Goal: Task Accomplishment & Management: Use online tool/utility

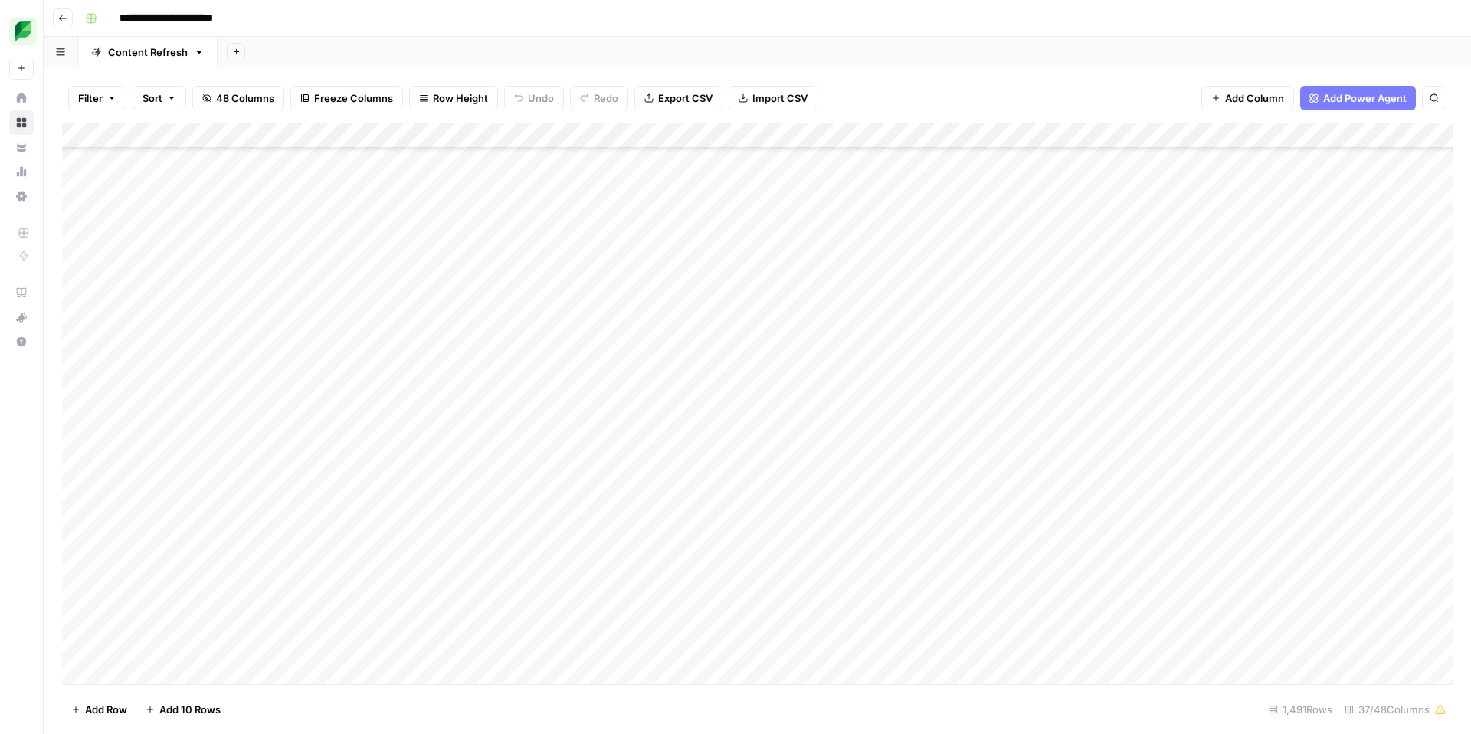
scroll to position [1649, 0]
type input "**********"
click at [1405, 143] on icon "Next Result" at bounding box center [1403, 142] width 12 height 12
click at [1384, 143] on icon "Previous Result" at bounding box center [1385, 142] width 12 height 12
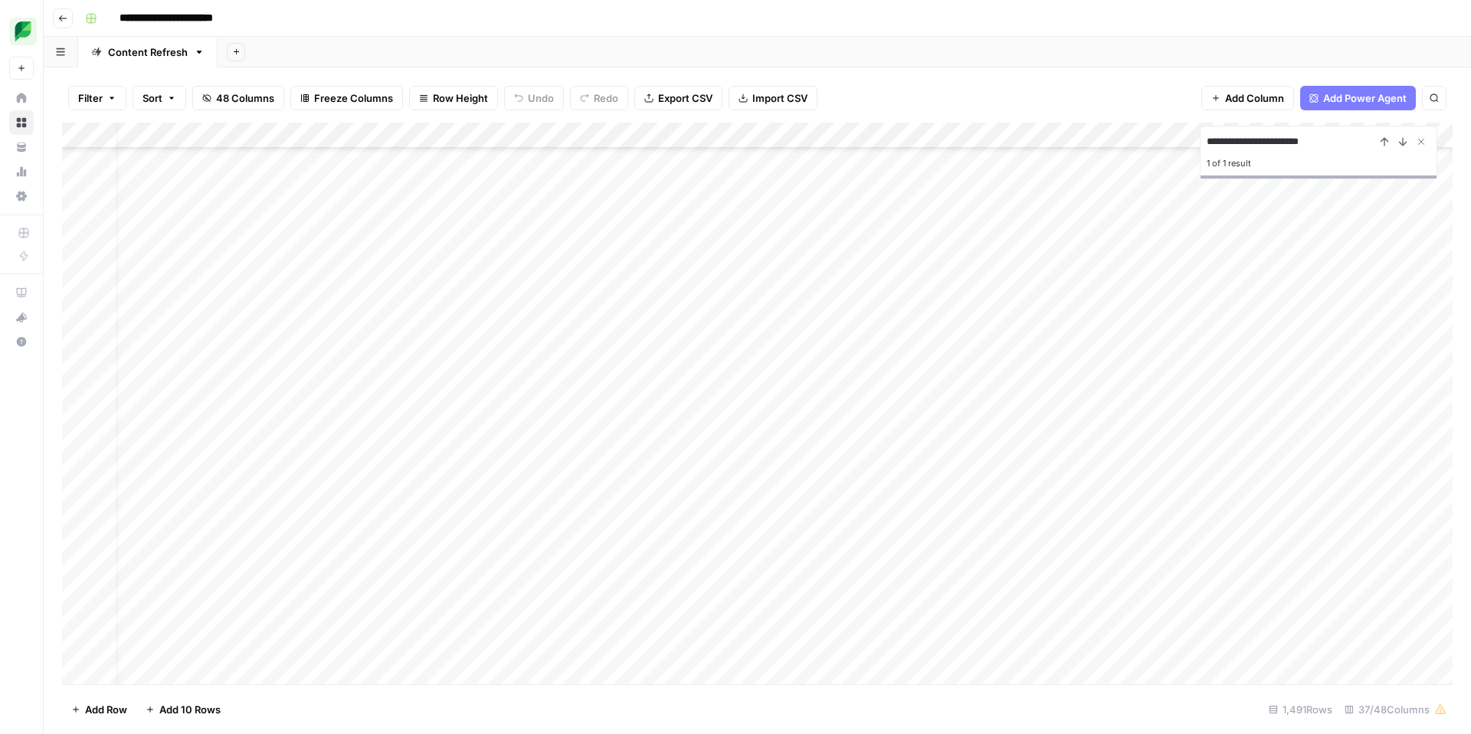
scroll to position [7140, 25]
click at [1273, 417] on div "Add Column" at bounding box center [757, 404] width 1391 height 562
click at [969, 418] on div "Add Column" at bounding box center [757, 404] width 1391 height 562
click at [1421, 140] on icon "Close Search" at bounding box center [1421, 141] width 5 height 5
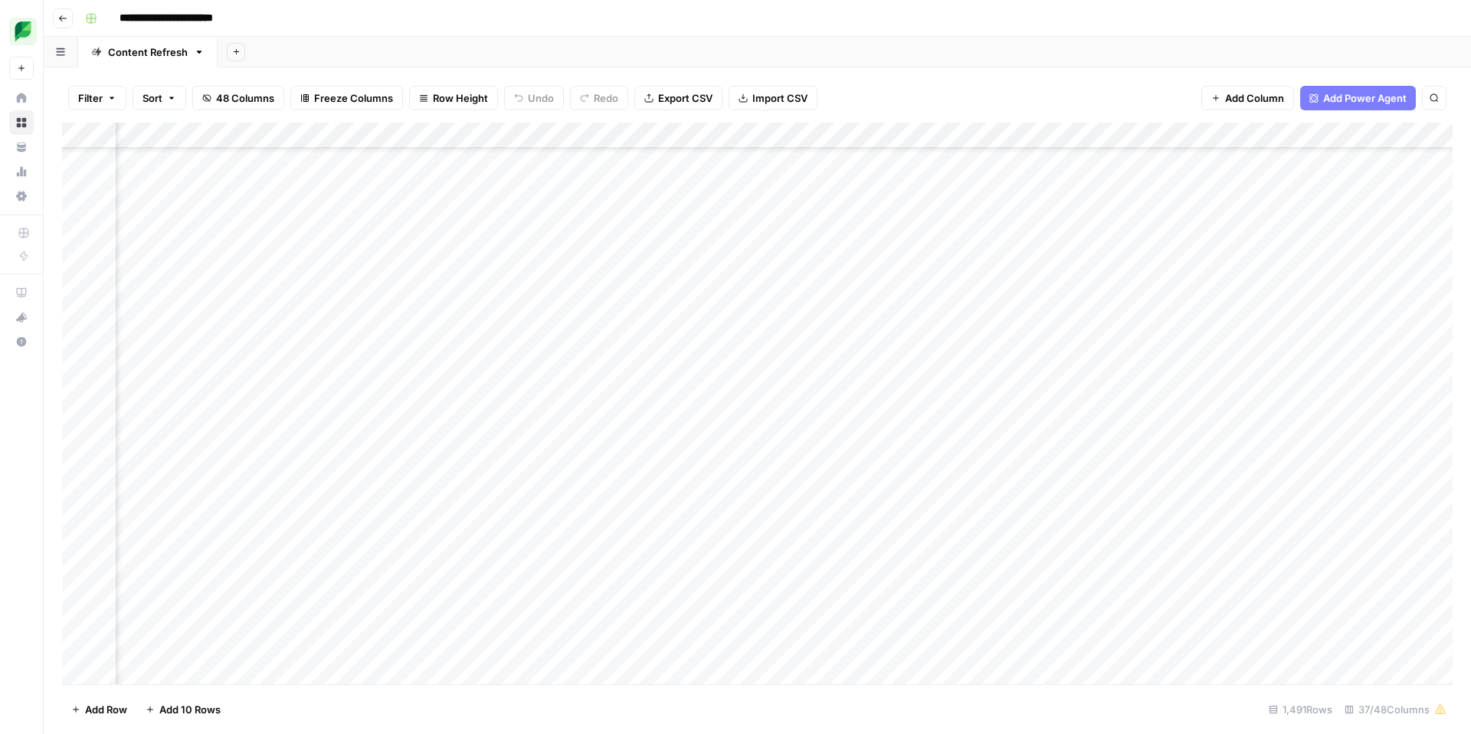
scroll to position [7140, 851]
click at [1291, 418] on div "Add Column" at bounding box center [757, 404] width 1391 height 562
click at [1235, 559] on button "Listicle" at bounding box center [1222, 562] width 45 height 18
click at [1385, 420] on div "Add Column" at bounding box center [757, 404] width 1391 height 562
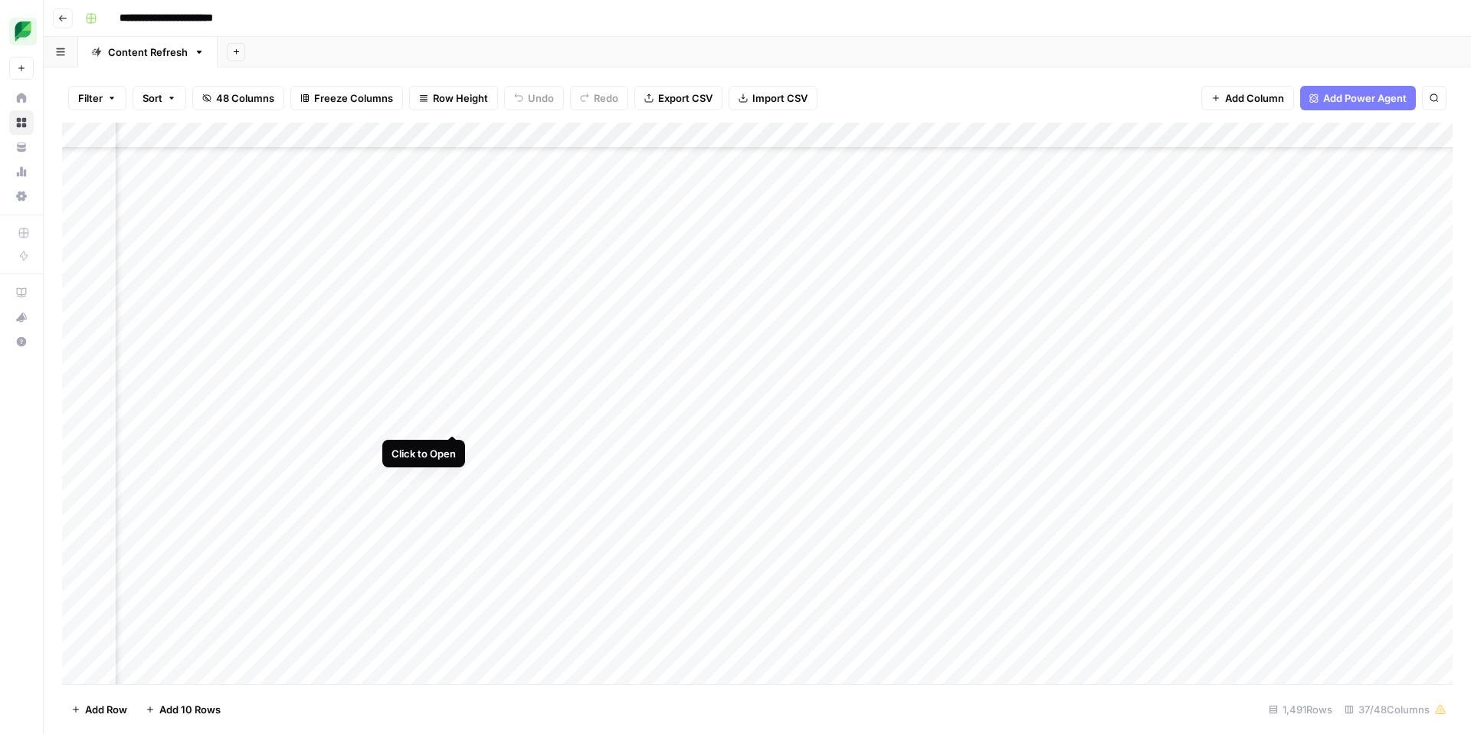
click at [451, 419] on div "Add Column" at bounding box center [757, 404] width 1391 height 562
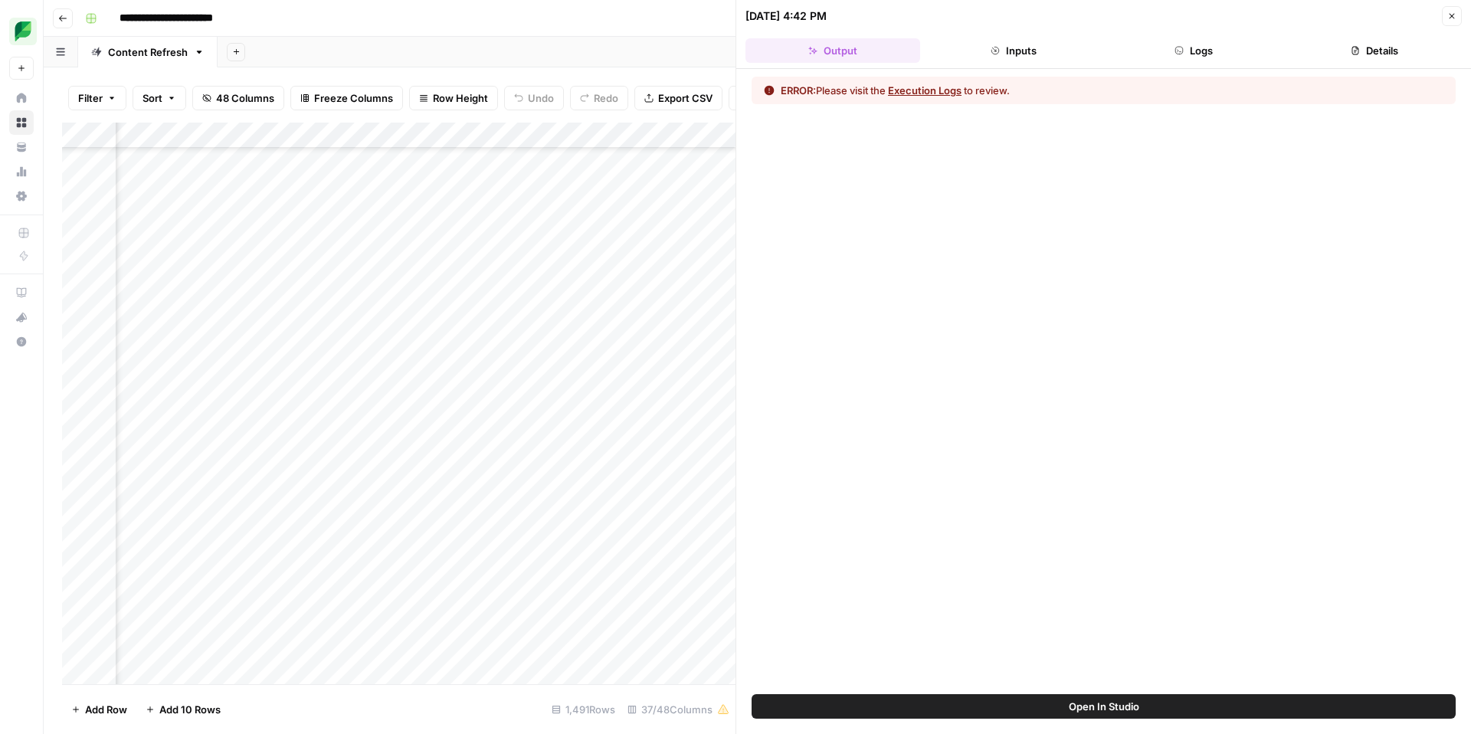
click at [1169, 55] on button "Logs" at bounding box center [1194, 50] width 175 height 25
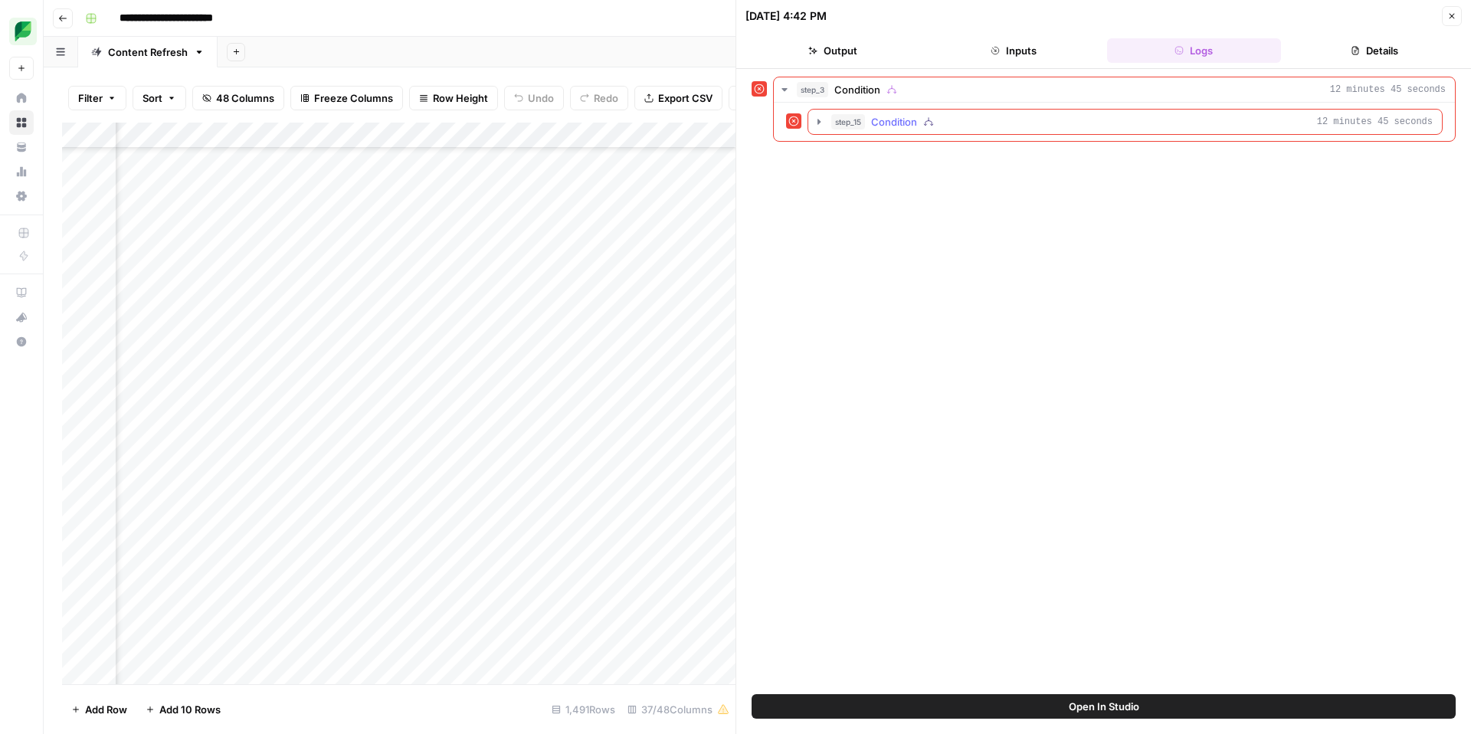
click at [982, 122] on div "step_15 Condition 12 minutes 45 seconds" at bounding box center [1132, 121] width 602 height 15
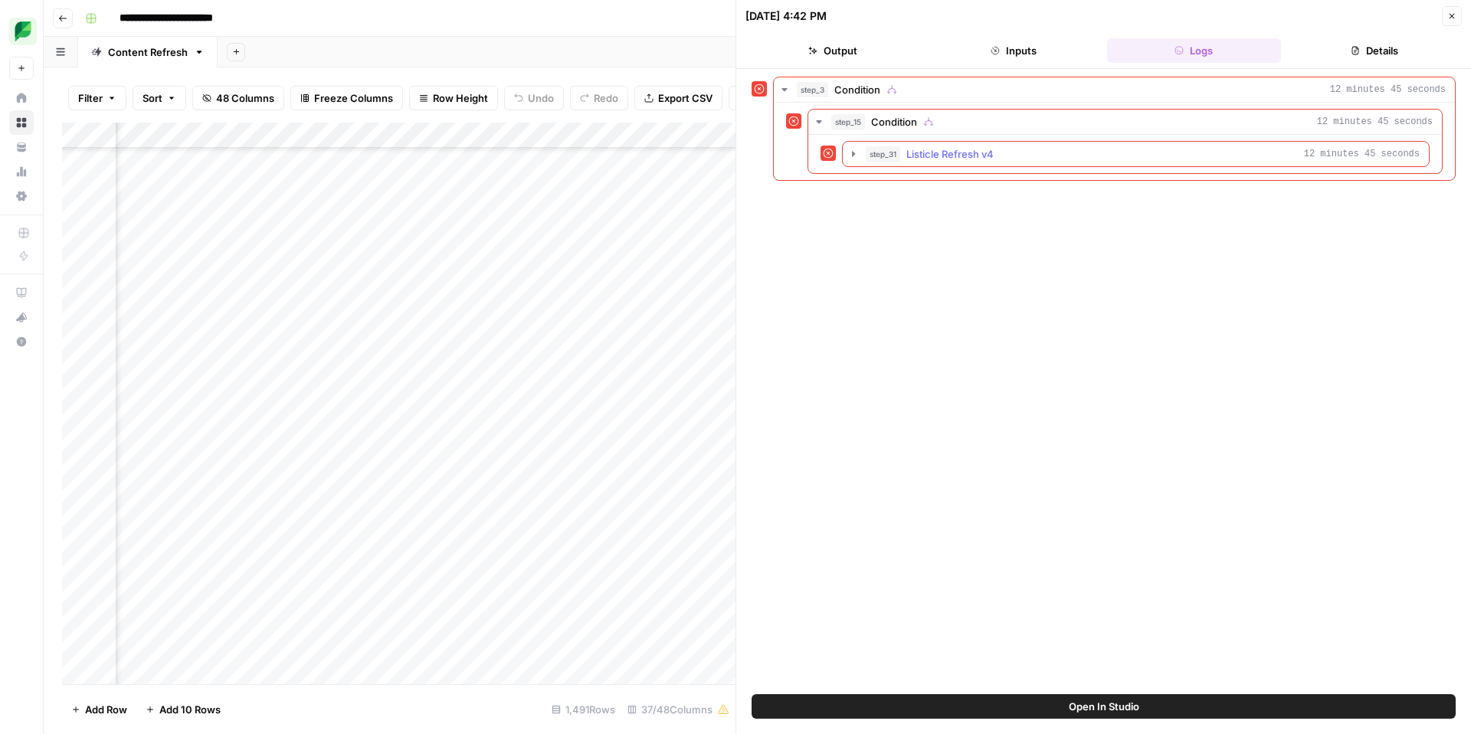
click at [976, 151] on span "Listicle Refresh v4" at bounding box center [950, 153] width 87 height 15
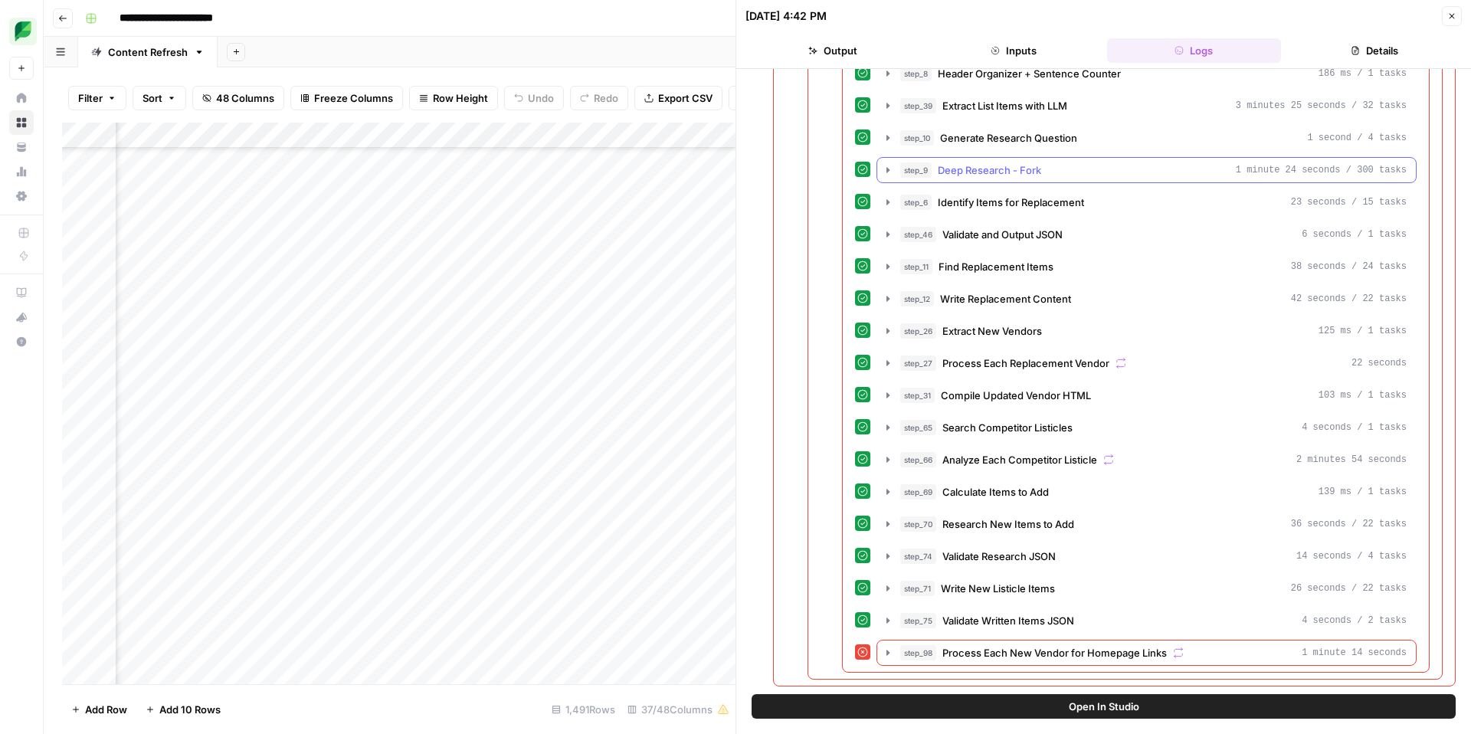
scroll to position [111, 0]
click at [1178, 653] on icon "button" at bounding box center [1178, 654] width 11 height 11
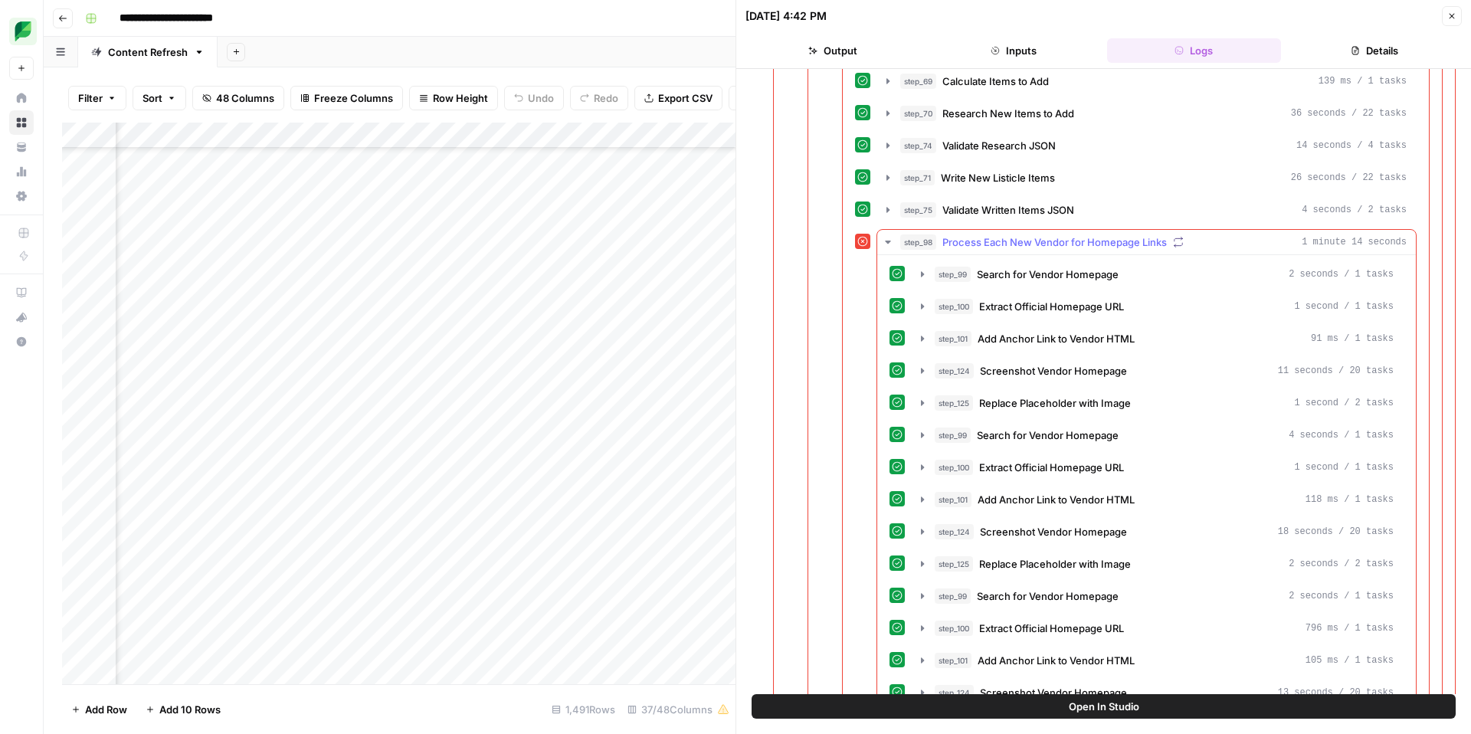
scroll to position [699, 0]
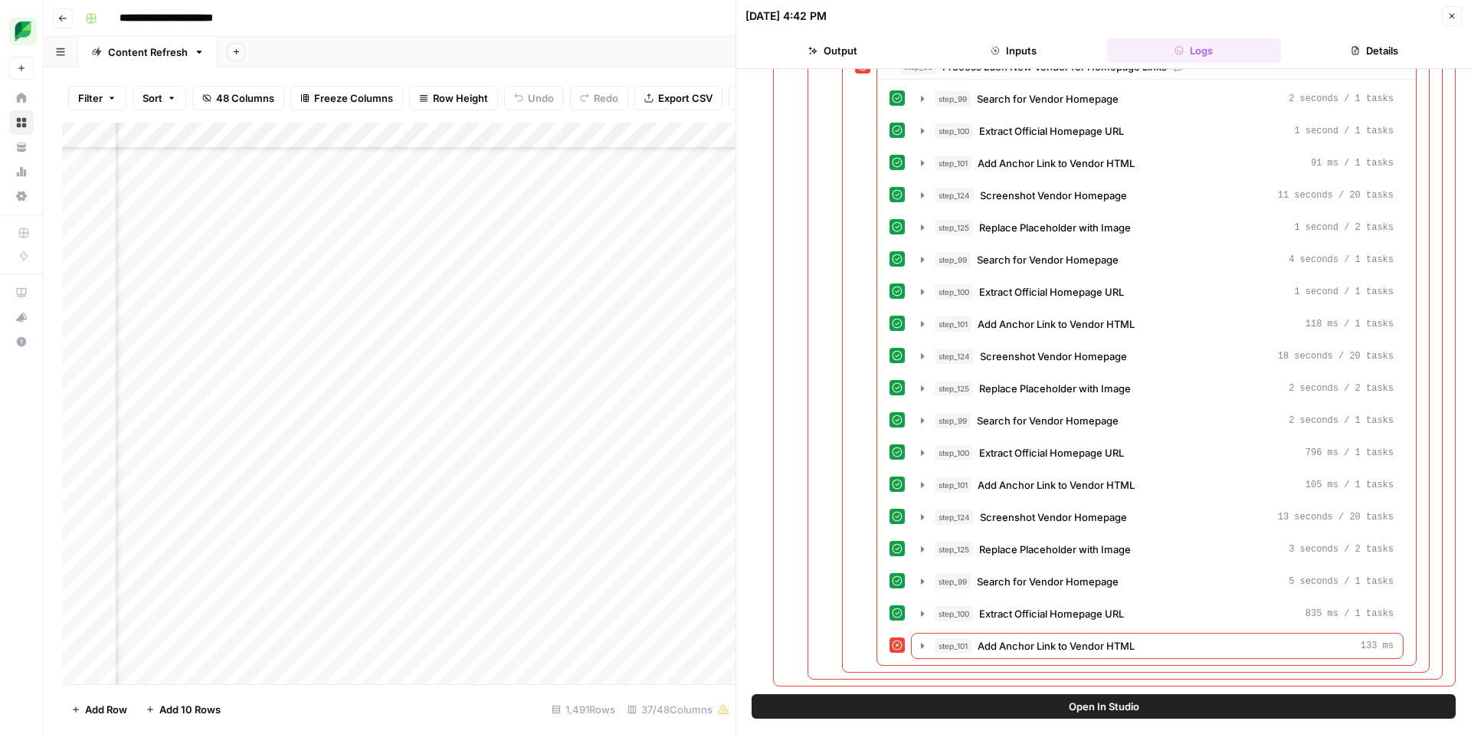
click at [1111, 705] on span "Open In Studio" at bounding box center [1104, 706] width 71 height 15
click at [1450, 11] on icon "button" at bounding box center [1452, 15] width 9 height 9
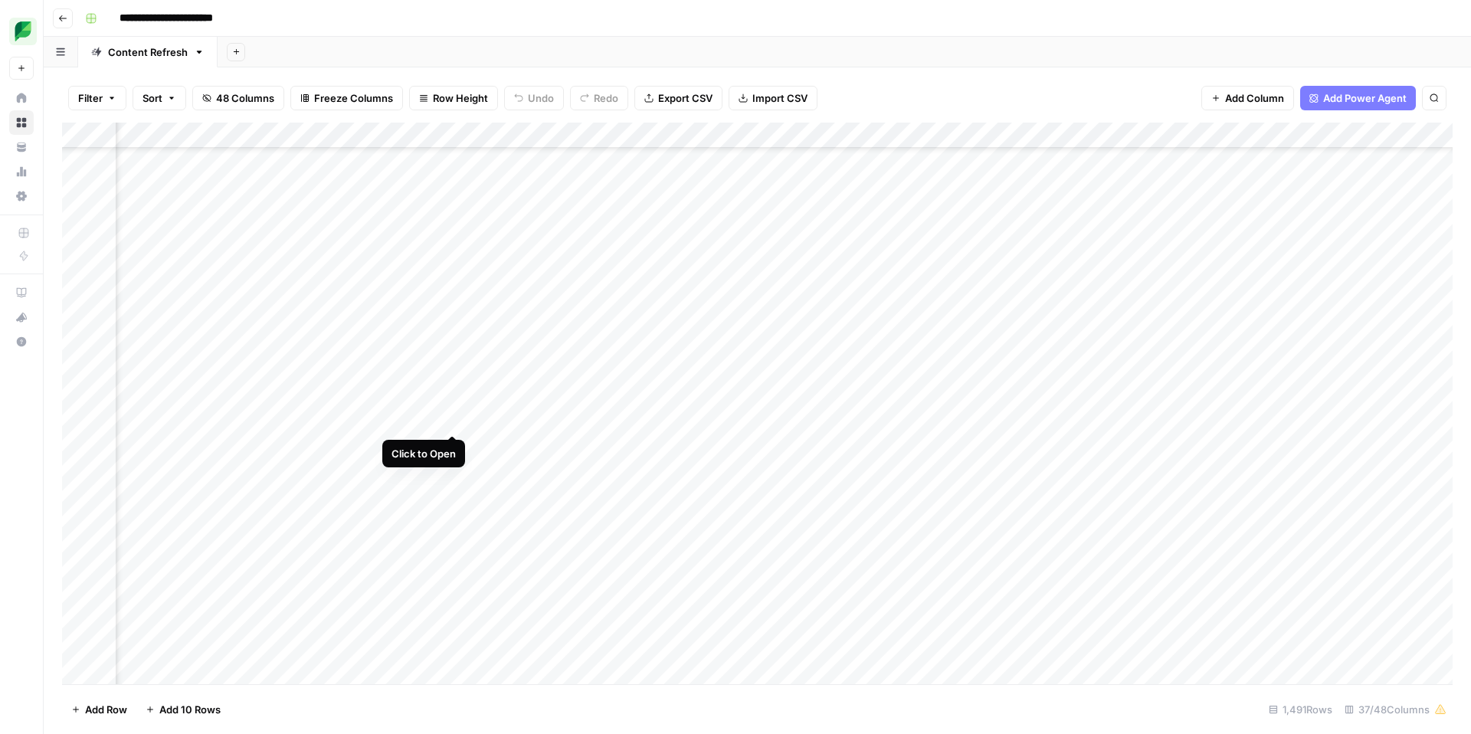
click at [454, 418] on div "Add Column" at bounding box center [757, 404] width 1391 height 562
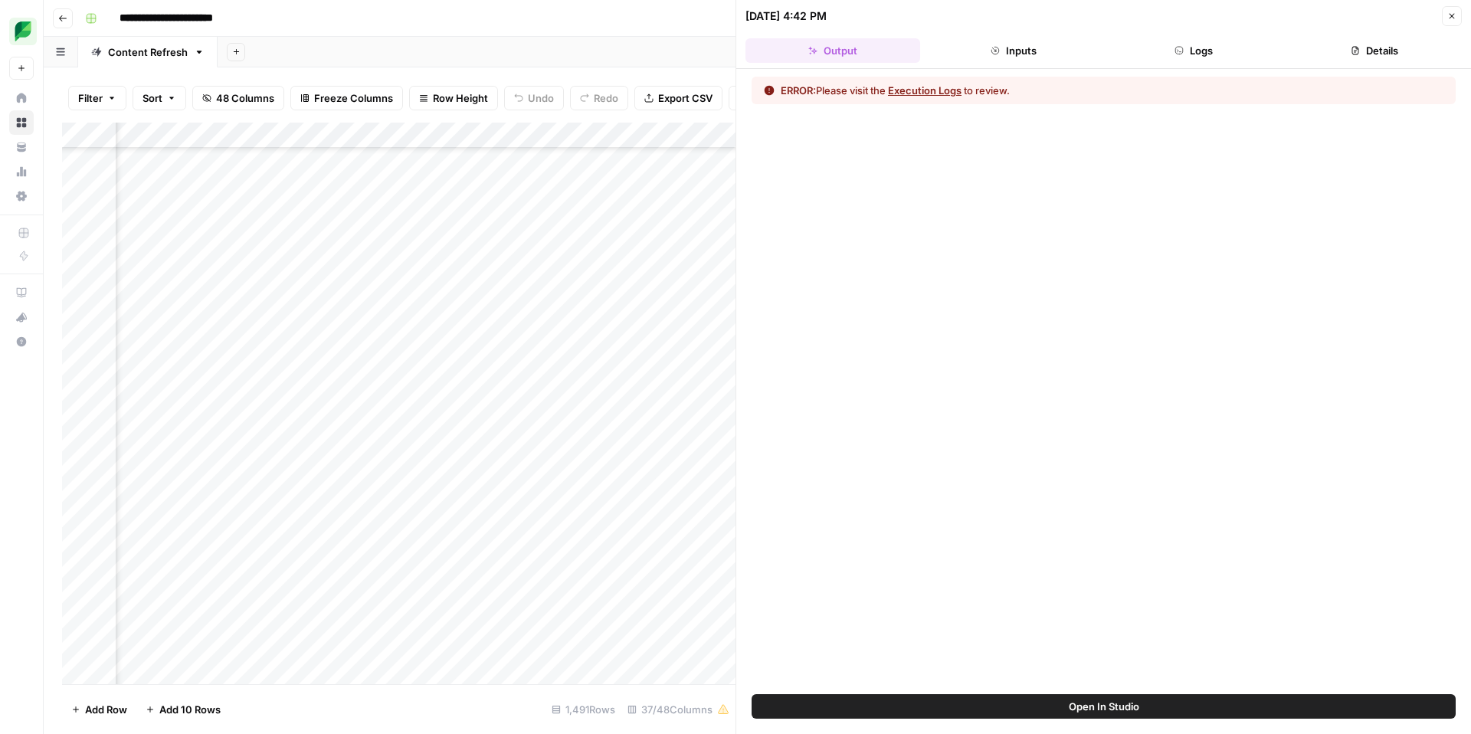
click at [1059, 48] on button "Inputs" at bounding box center [1013, 50] width 175 height 25
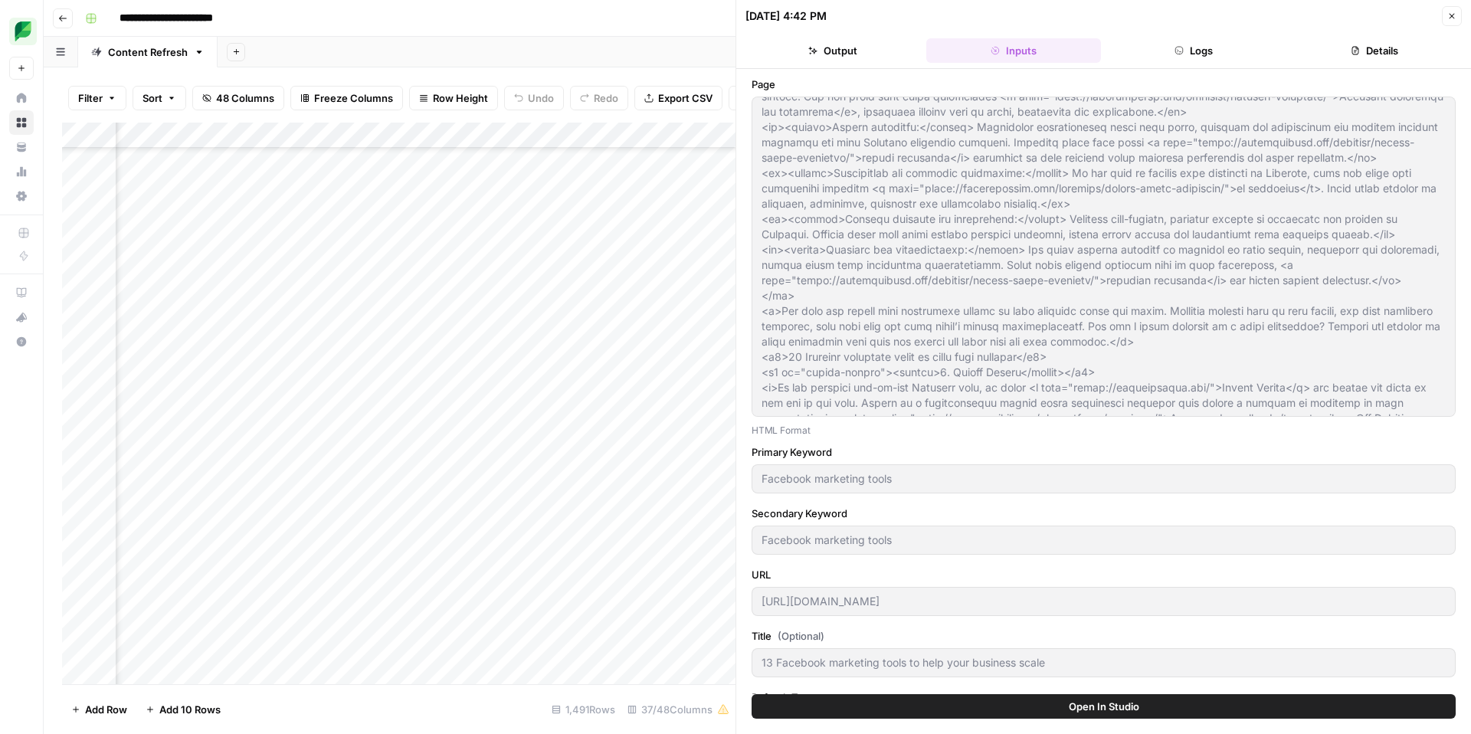
click at [857, 50] on button "Output" at bounding box center [833, 50] width 175 height 25
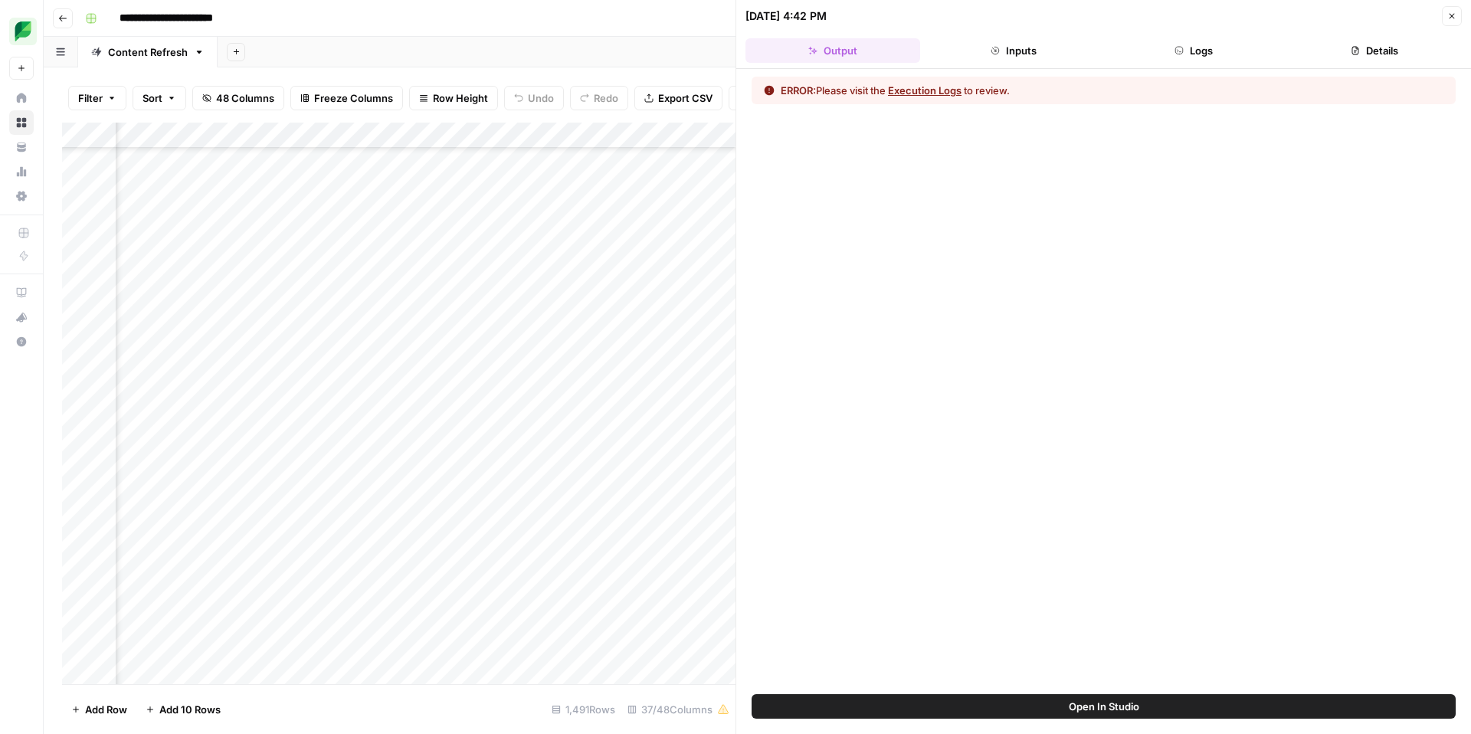
click at [1451, 14] on icon "button" at bounding box center [1452, 15] width 9 height 9
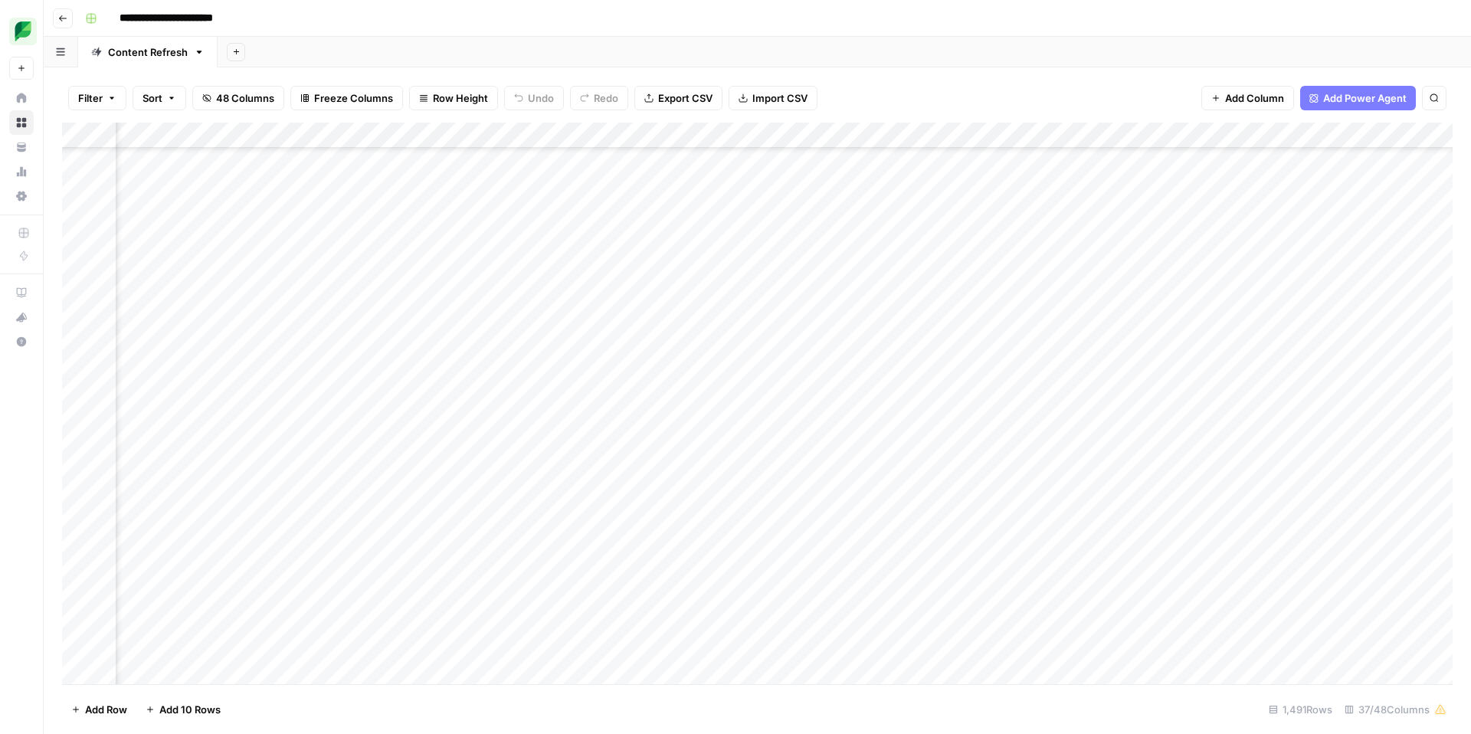
click at [411, 421] on div "Add Column" at bounding box center [757, 404] width 1391 height 562
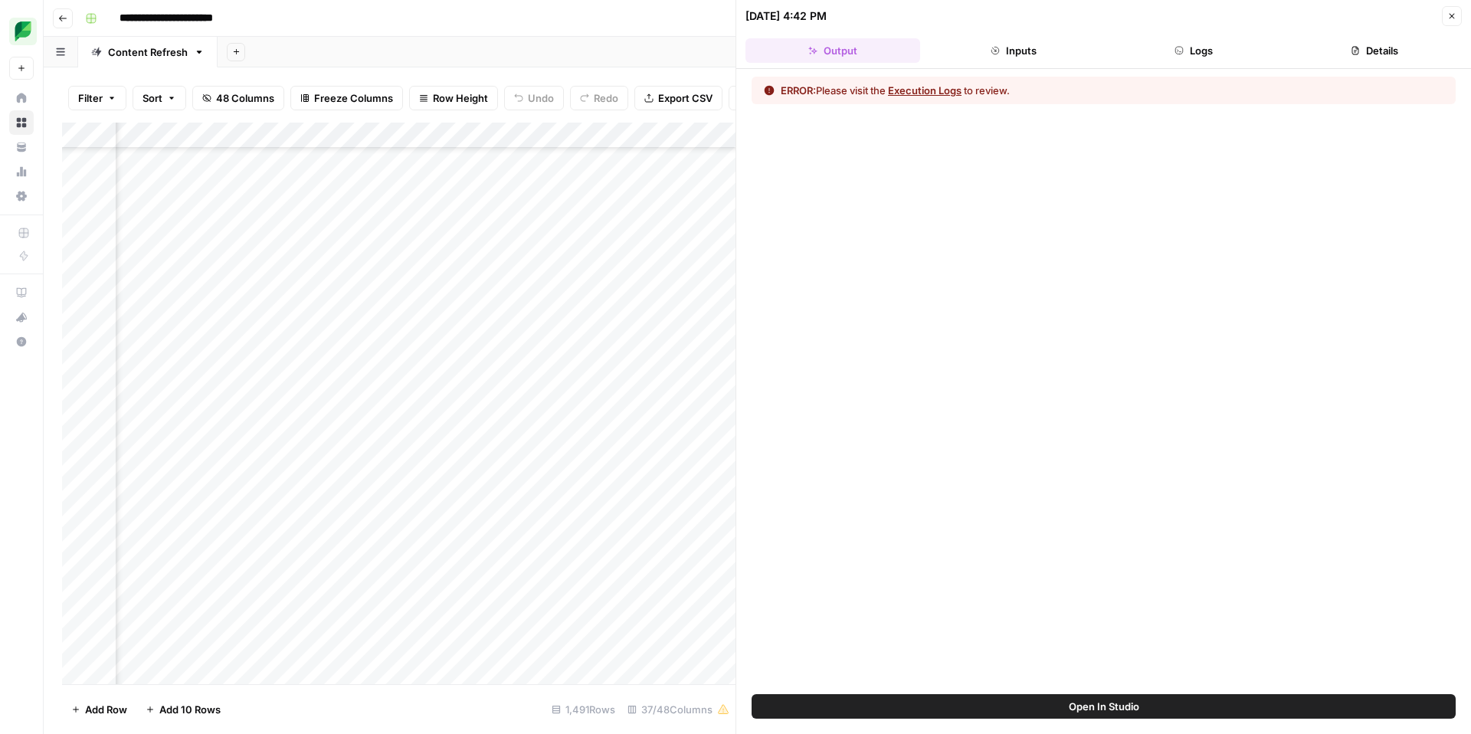
click at [432, 417] on div at bounding box center [418, 419] width 140 height 28
click at [1012, 59] on button "Inputs" at bounding box center [1013, 50] width 175 height 25
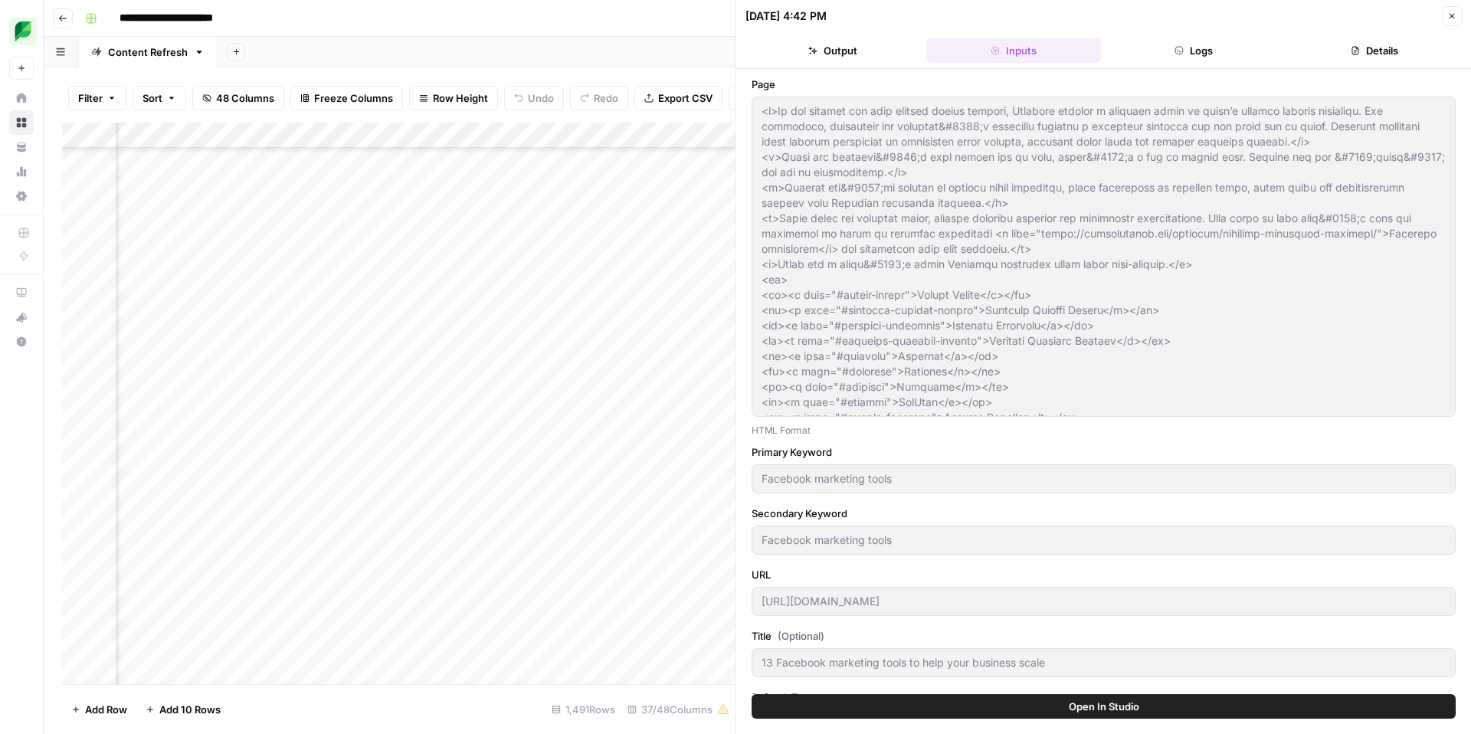
click at [868, 57] on button "Output" at bounding box center [833, 50] width 175 height 25
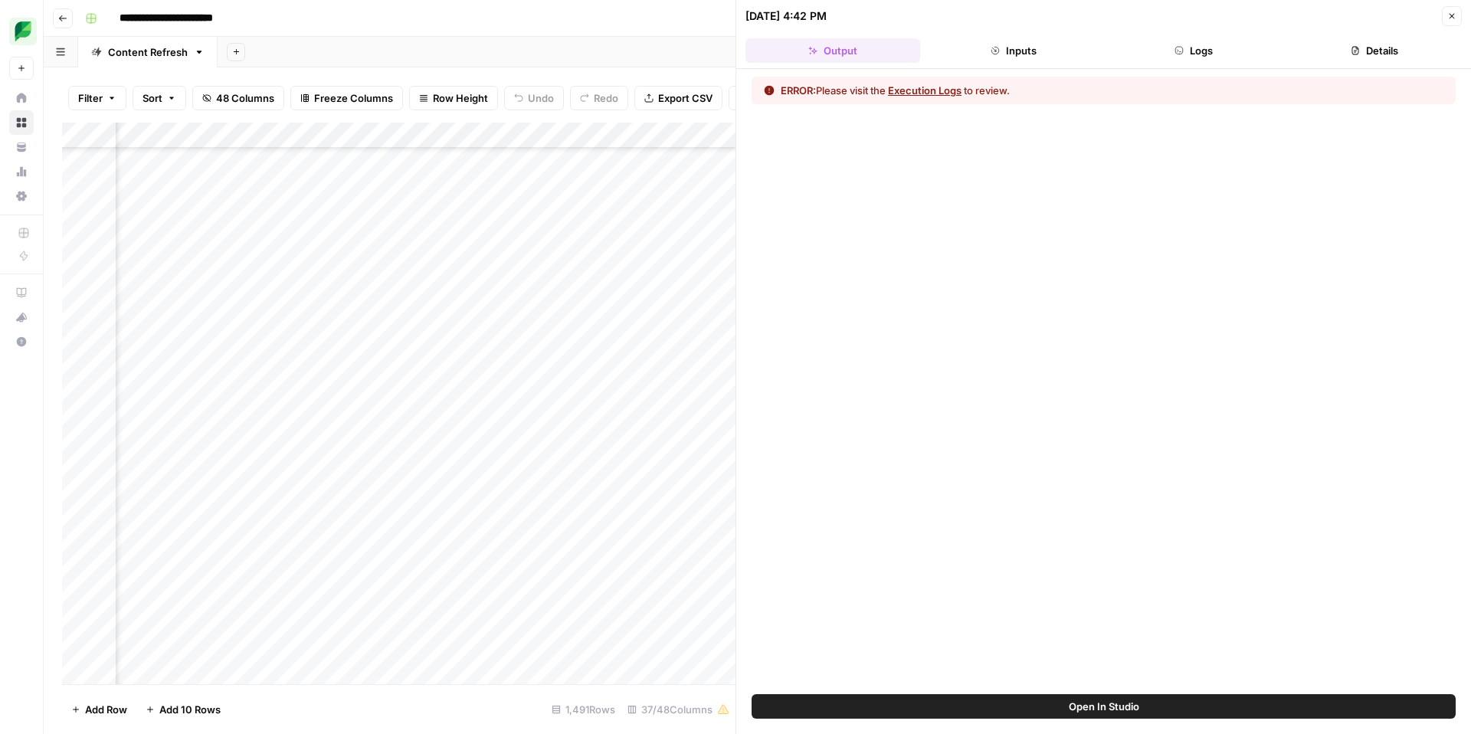
click at [944, 88] on button "Execution Logs" at bounding box center [925, 90] width 74 height 15
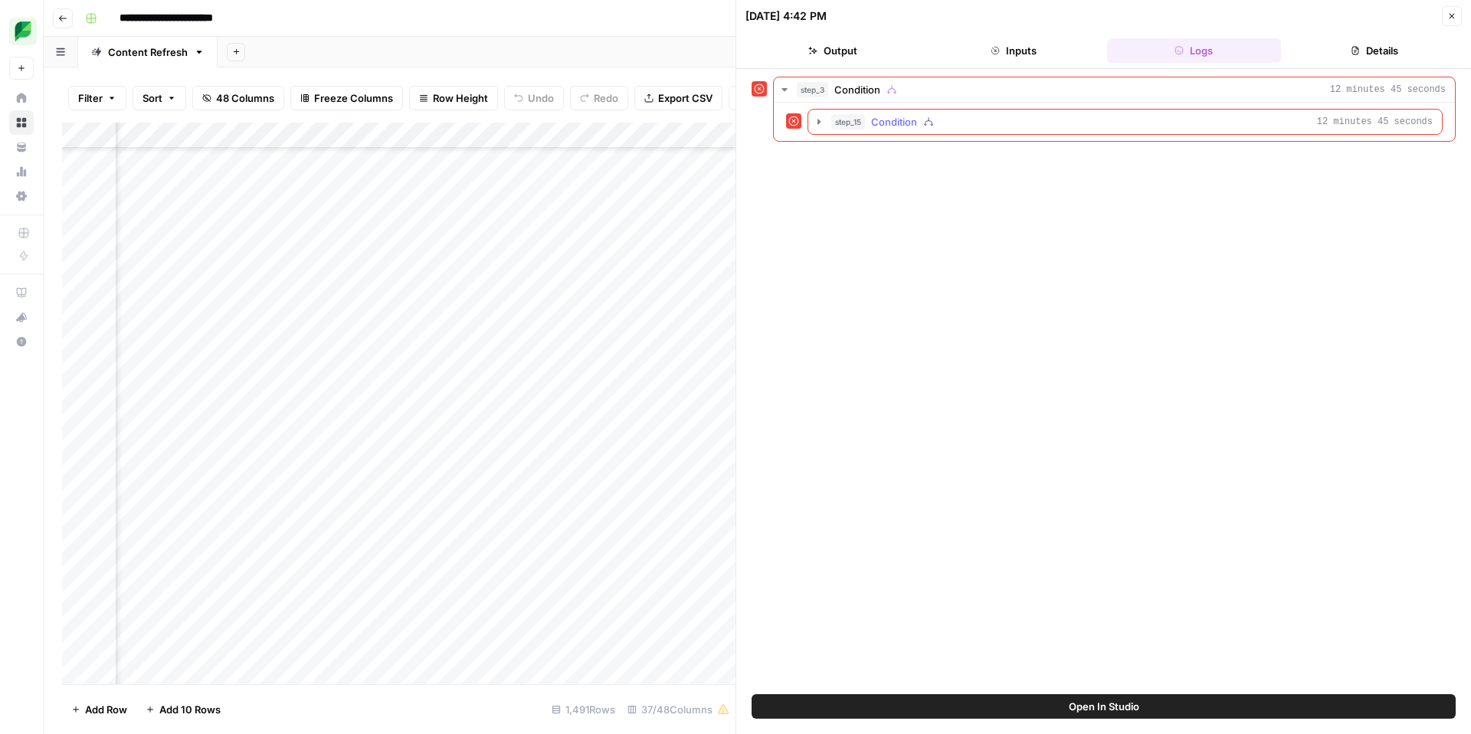
click at [967, 126] on div "step_15 Condition 12 minutes 45 seconds" at bounding box center [1132, 121] width 602 height 15
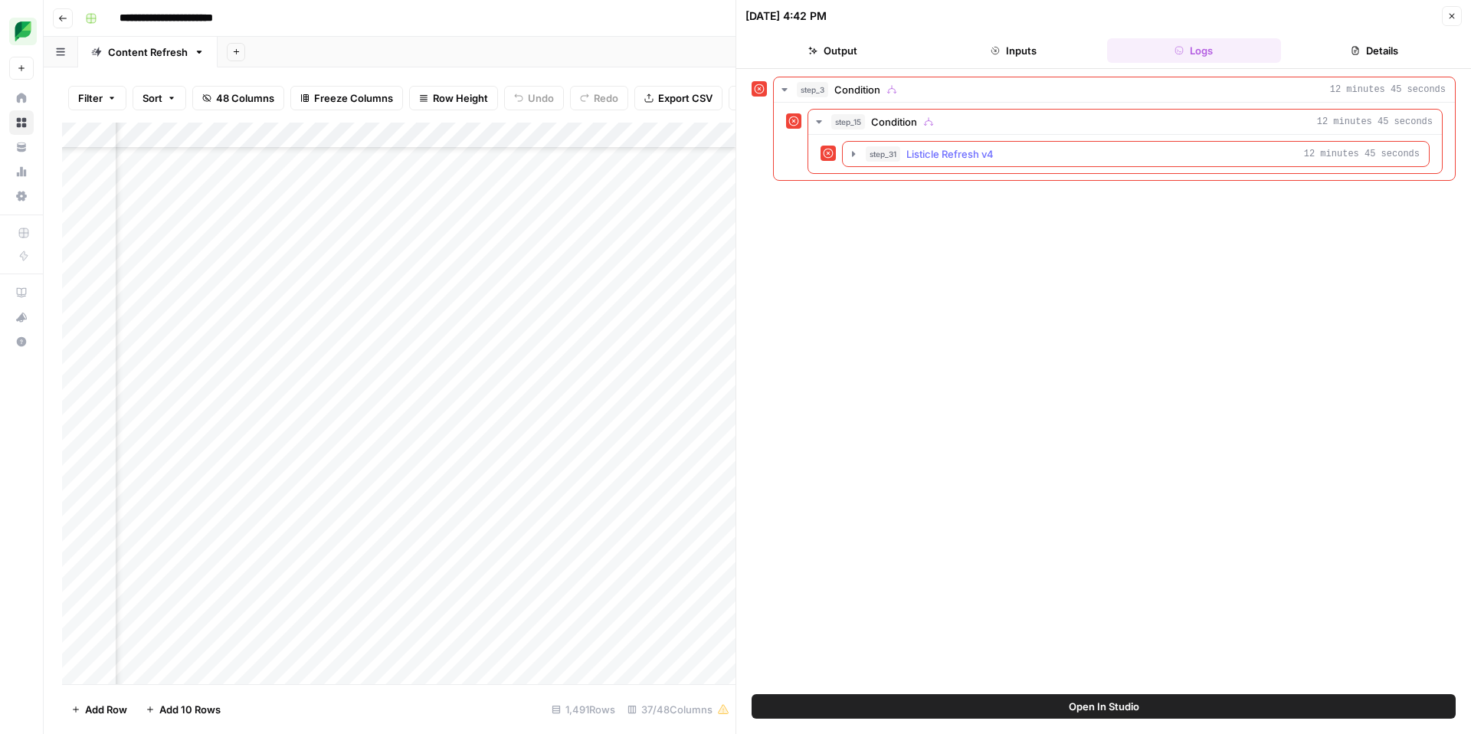
click at [1020, 155] on div "step_31 Listicle Refresh v4 12 minutes 45 seconds" at bounding box center [1143, 153] width 554 height 15
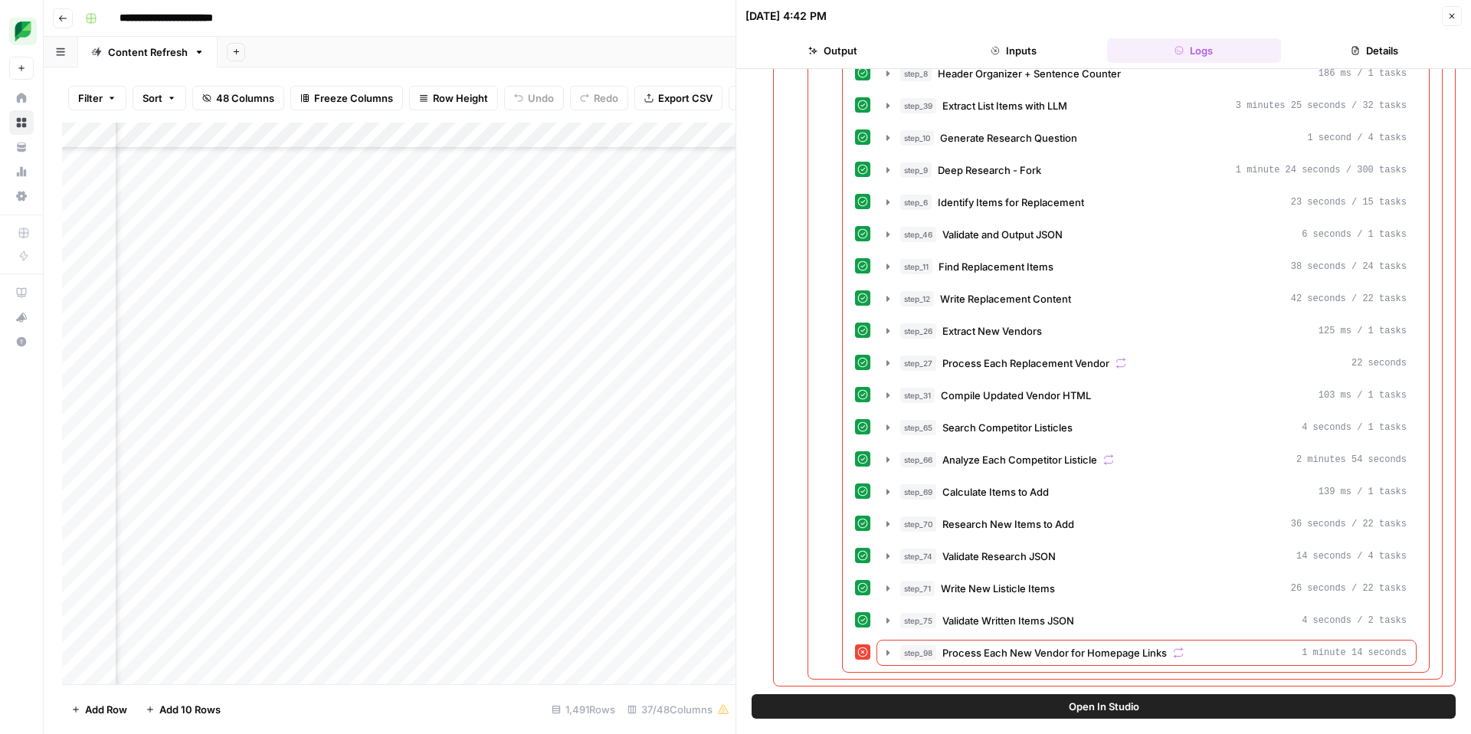
scroll to position [7141, 1817]
click at [1454, 21] on button "Close" at bounding box center [1452, 16] width 20 height 20
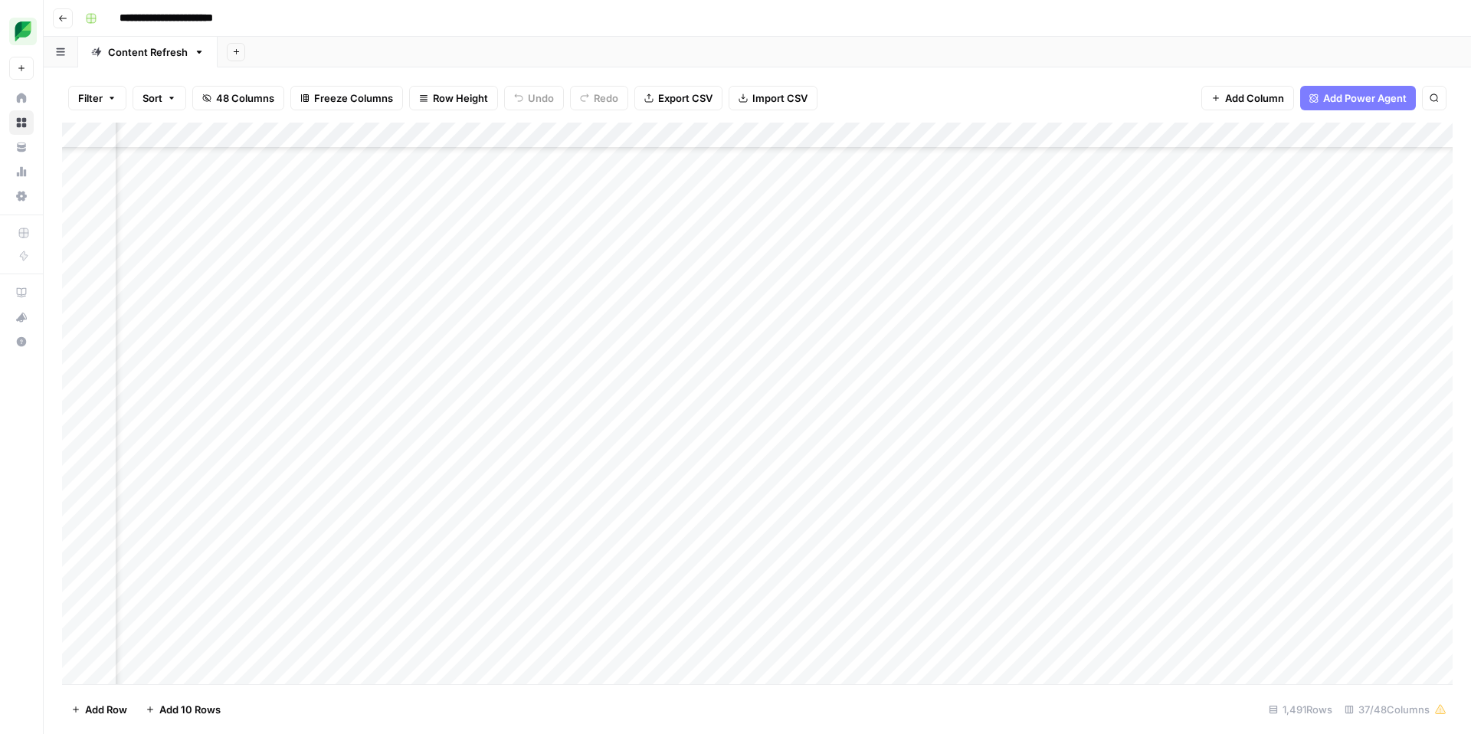
scroll to position [7137, 1892]
click at [755, 425] on div "Add Column" at bounding box center [757, 404] width 1391 height 562
click at [497, 419] on div "Add Column" at bounding box center [757, 404] width 1391 height 562
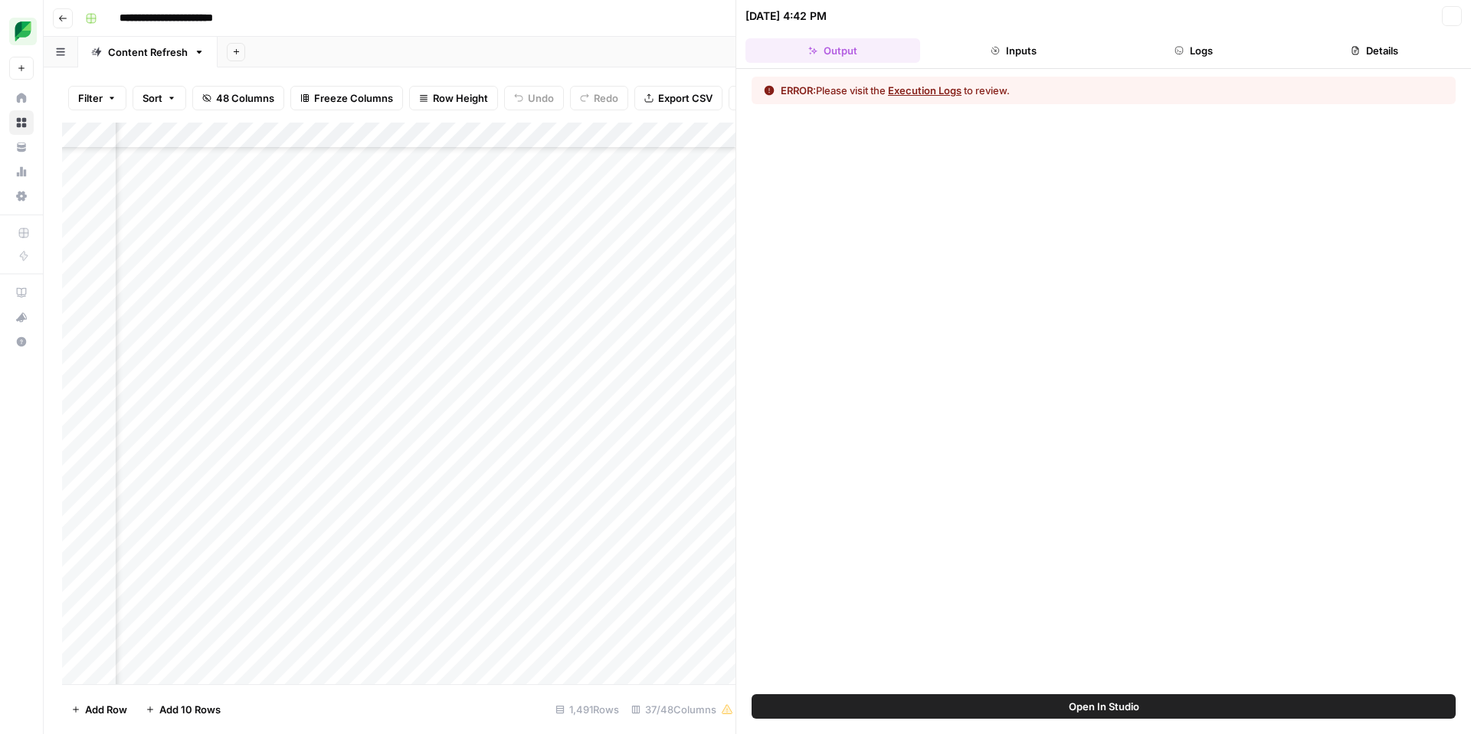
scroll to position [7137, 1784]
click at [1038, 62] on button "Inputs" at bounding box center [1013, 50] width 175 height 25
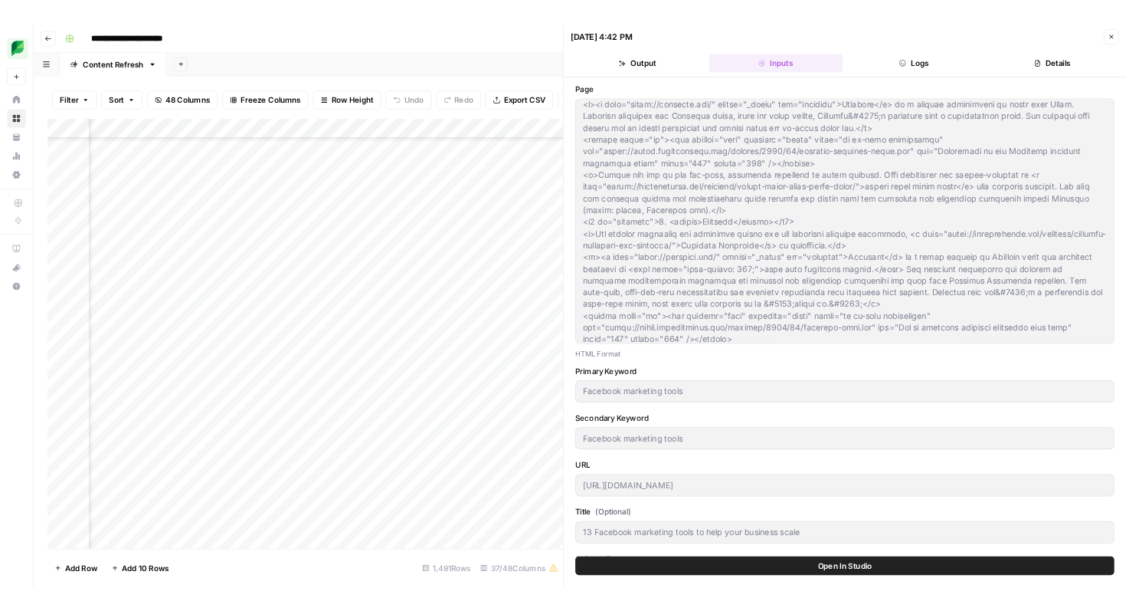
scroll to position [1847, 0]
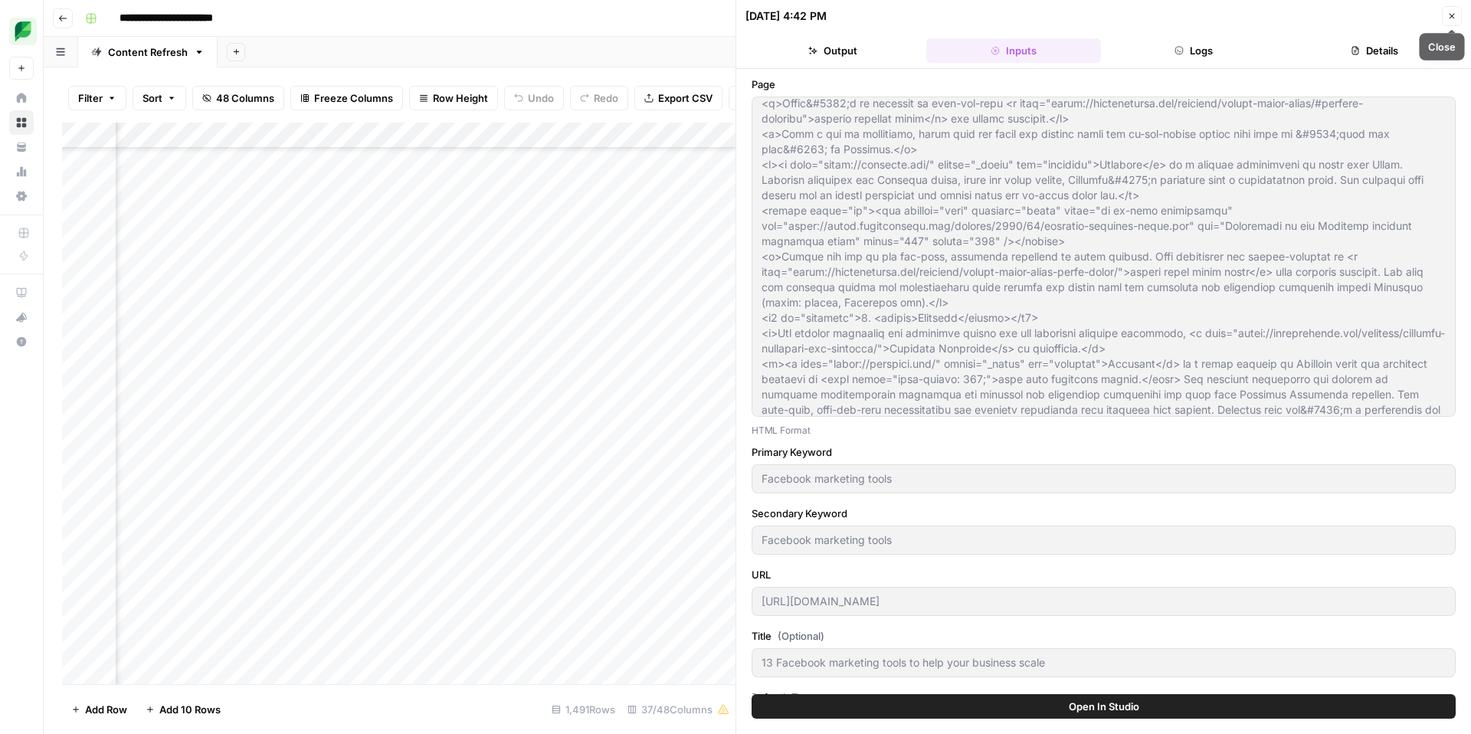
click at [1450, 13] on icon "button" at bounding box center [1452, 15] width 9 height 9
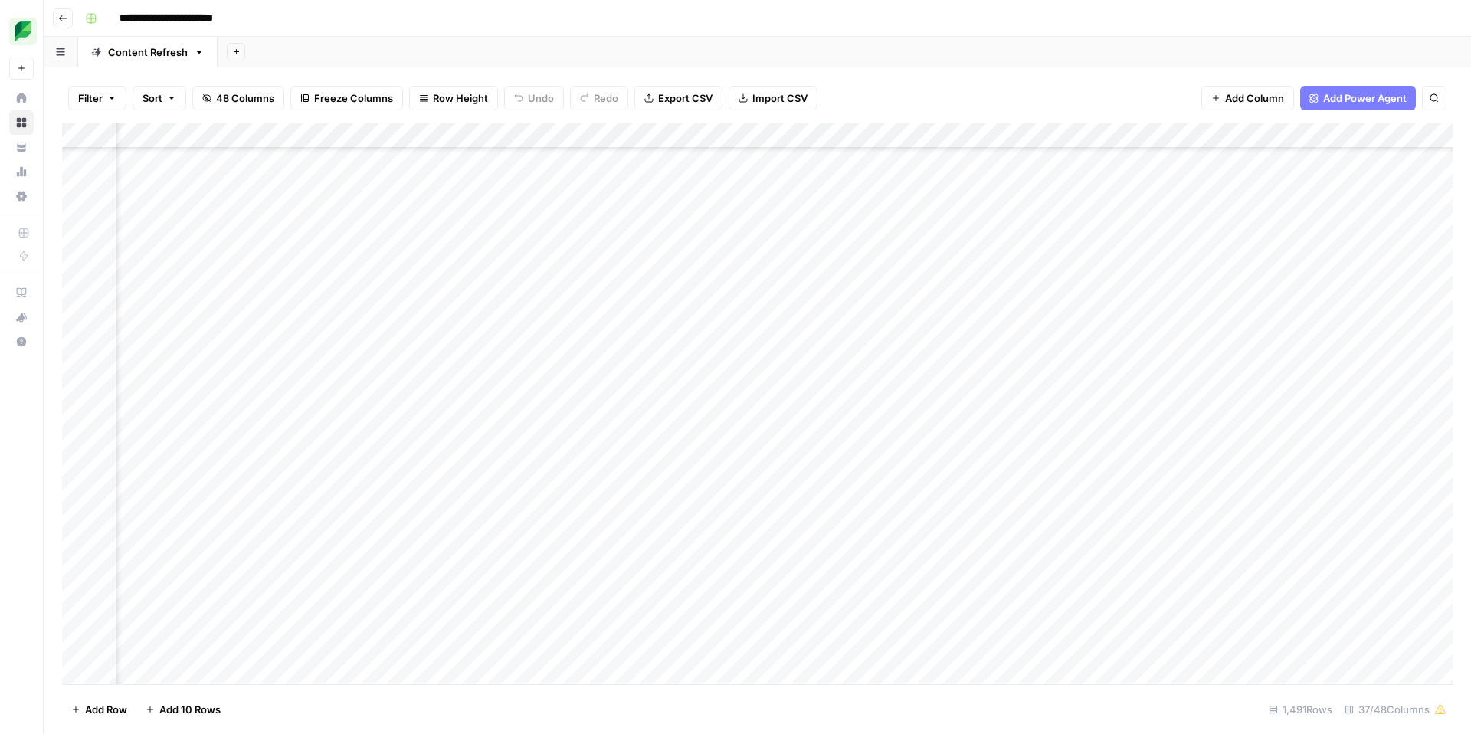
click at [504, 424] on div "Add Column" at bounding box center [757, 404] width 1391 height 562
click at [506, 423] on div "Add Column" at bounding box center [757, 404] width 1391 height 562
